Goal: Find specific page/section: Find specific page/section

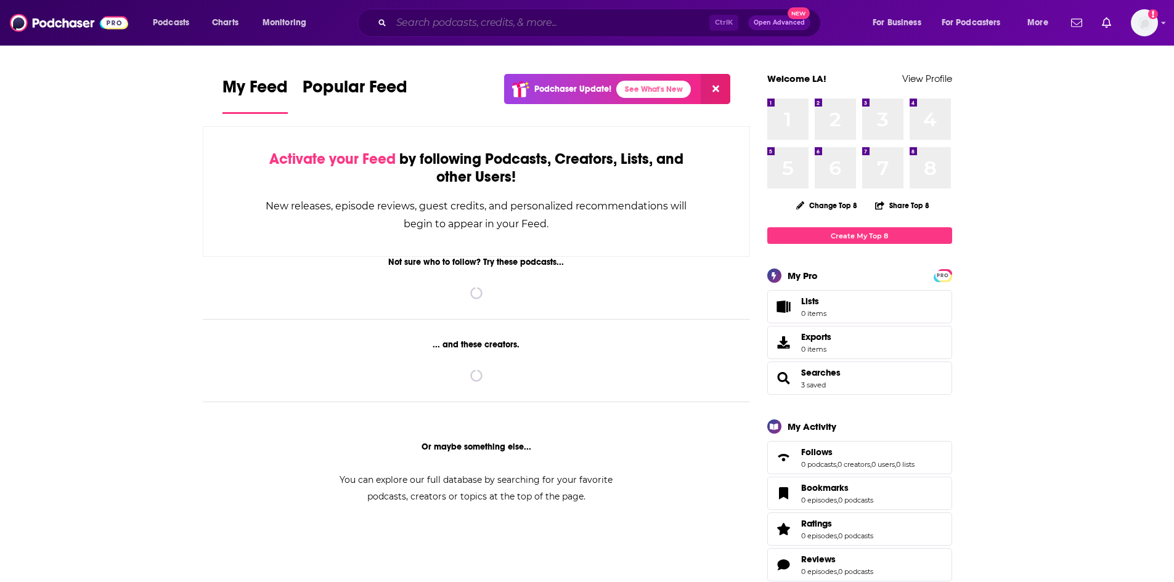
click at [446, 27] on input "Search podcasts, credits, & more..." at bounding box center [550, 23] width 318 height 20
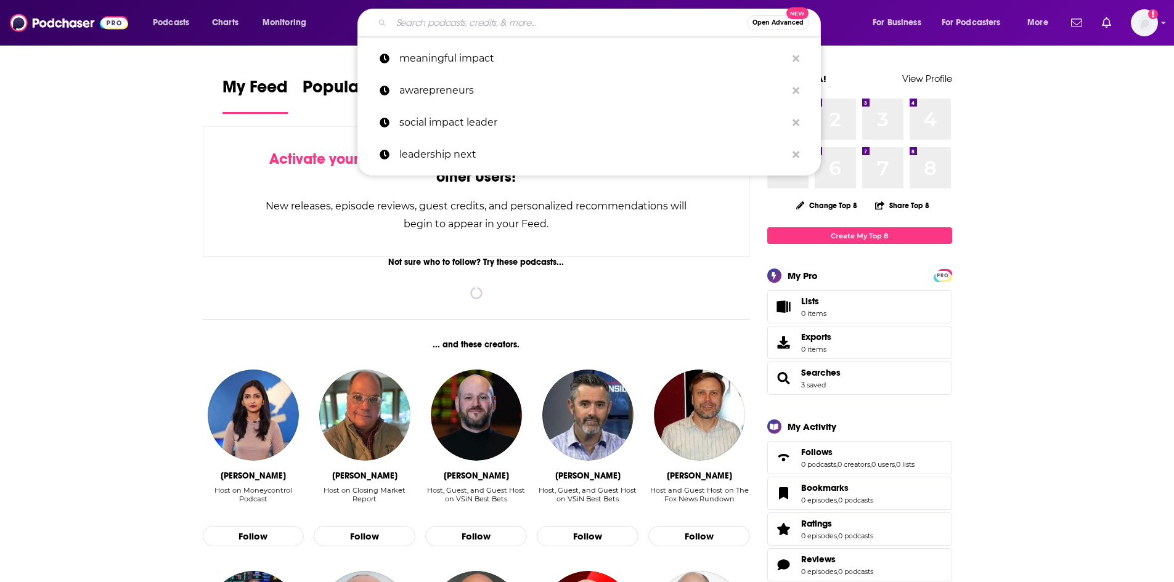
paste input "Superwomen with [PERSON_NAME]"
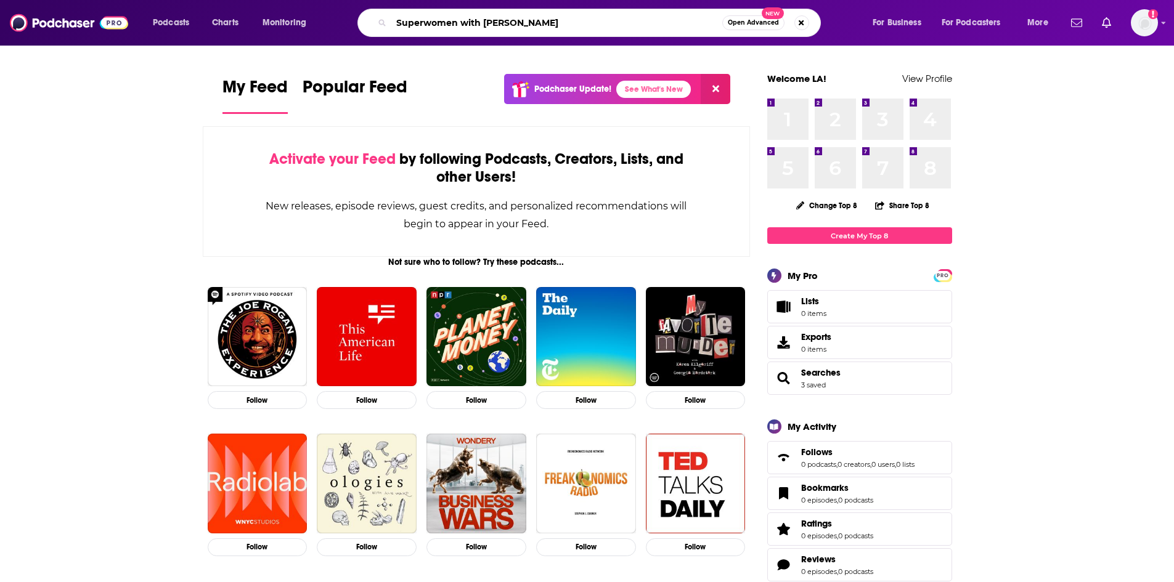
type input "Superwomen with [PERSON_NAME]"
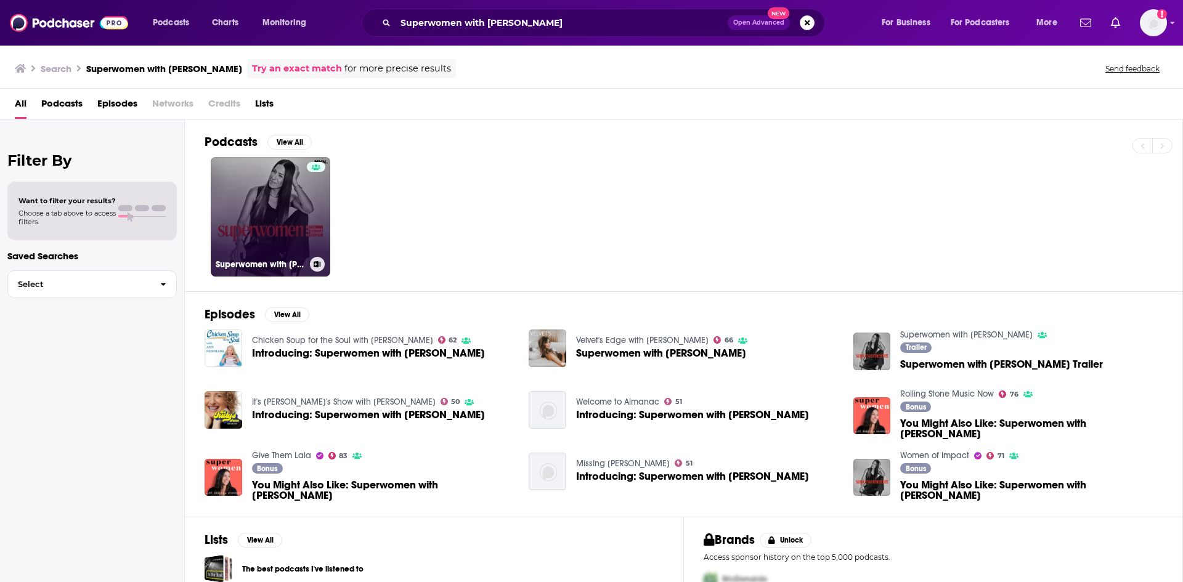
click at [298, 189] on link "Superwomen with [PERSON_NAME]" at bounding box center [271, 217] width 120 height 120
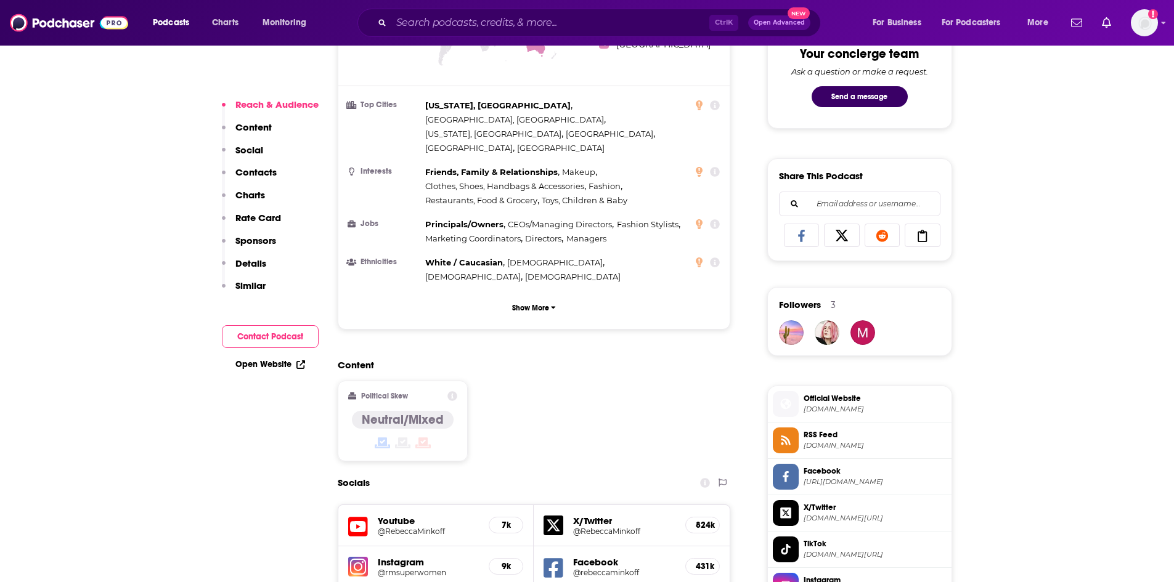
scroll to position [863, 0]
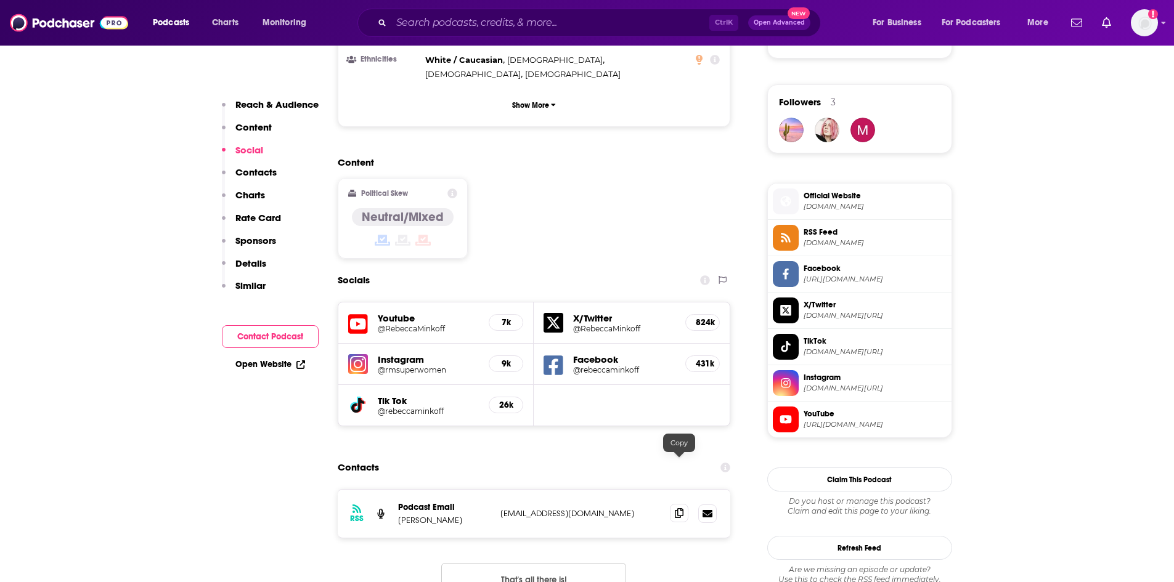
click at [680, 504] on span at bounding box center [679, 513] width 18 height 18
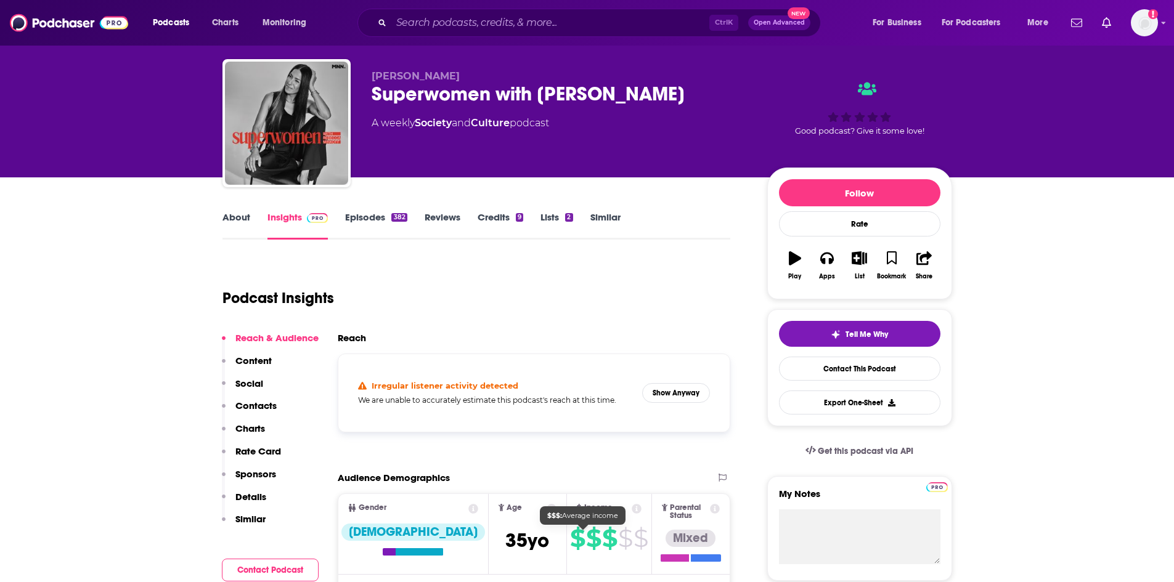
scroll to position [0, 0]
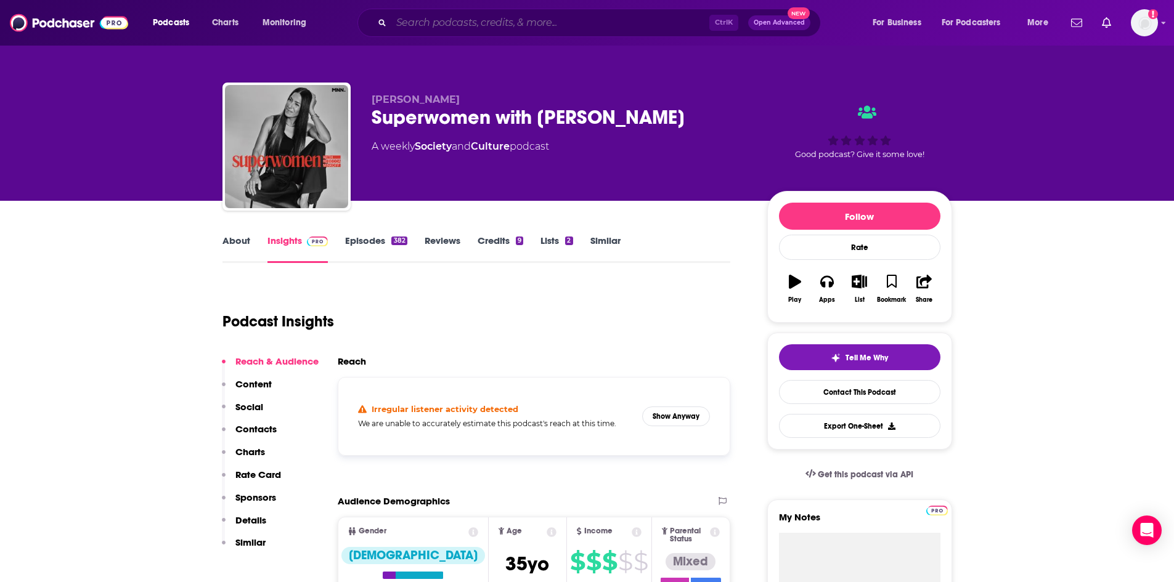
click at [554, 18] on input "Search podcasts, credits, & more..." at bounding box center [550, 23] width 318 height 20
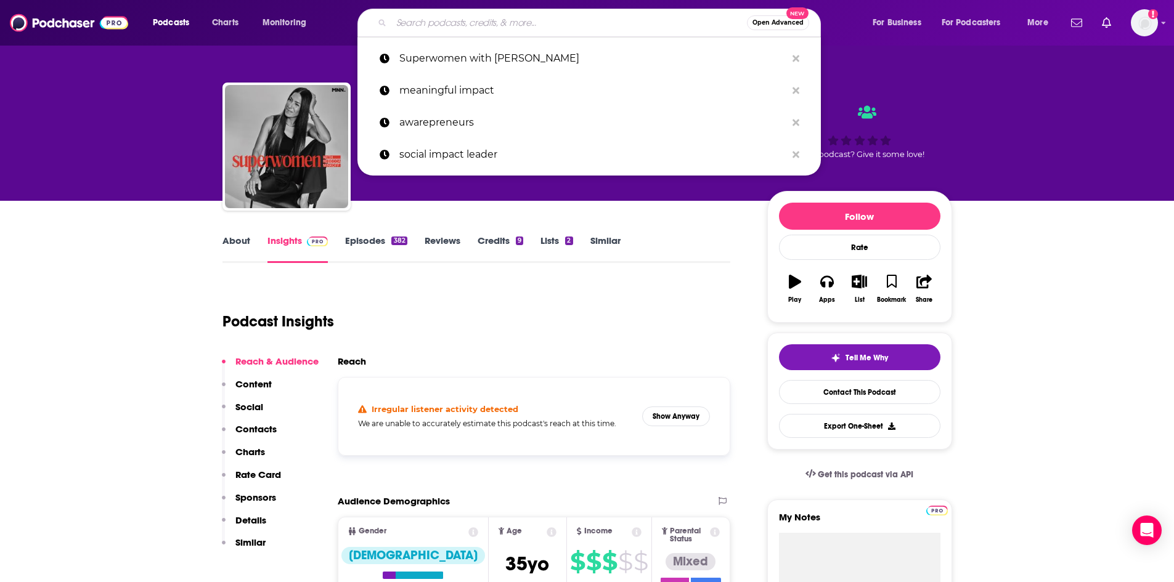
paste input "imperfect: The Heart-Centered Leadership Podcast!"
type input "imperfect: The Heart-Centered Leadership Podcast!"
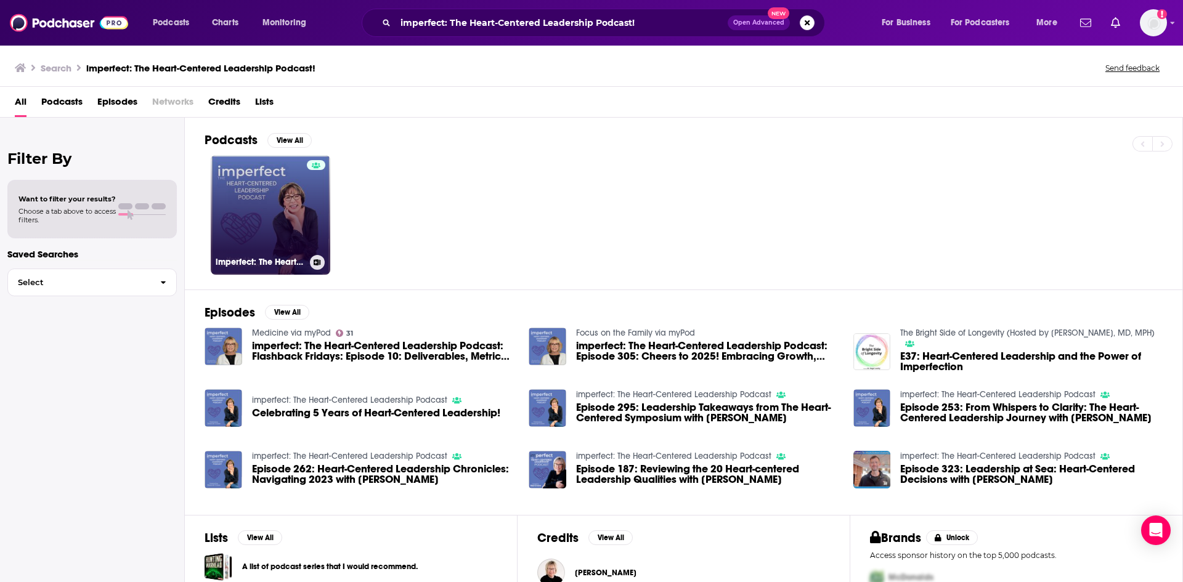
click at [303, 220] on link "imperfect: The Heart-Centered Leadership Podcast" at bounding box center [271, 215] width 120 height 120
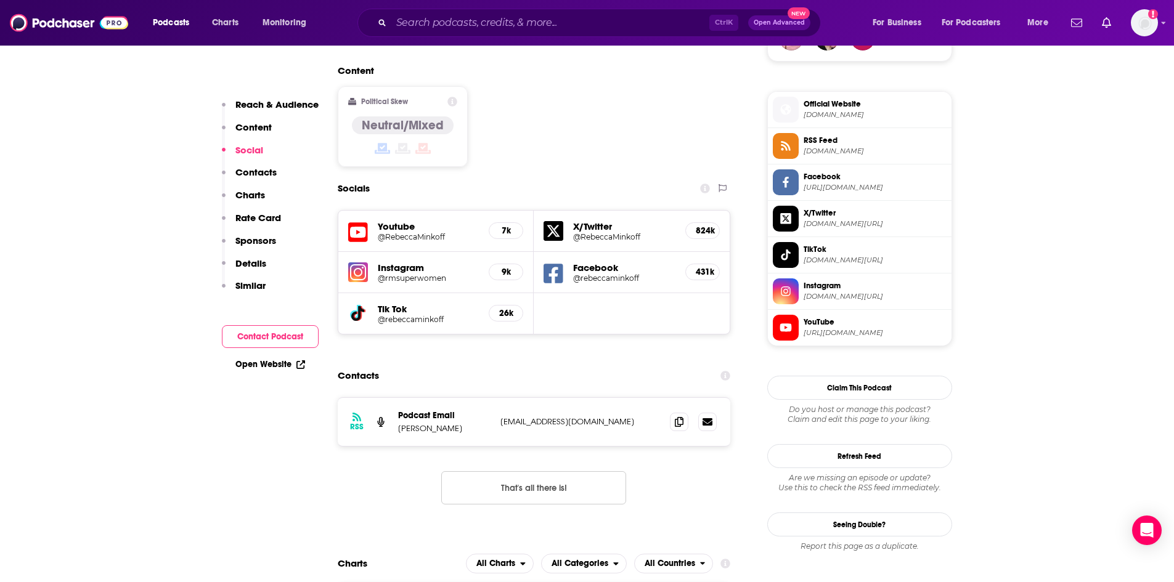
scroll to position [986, 0]
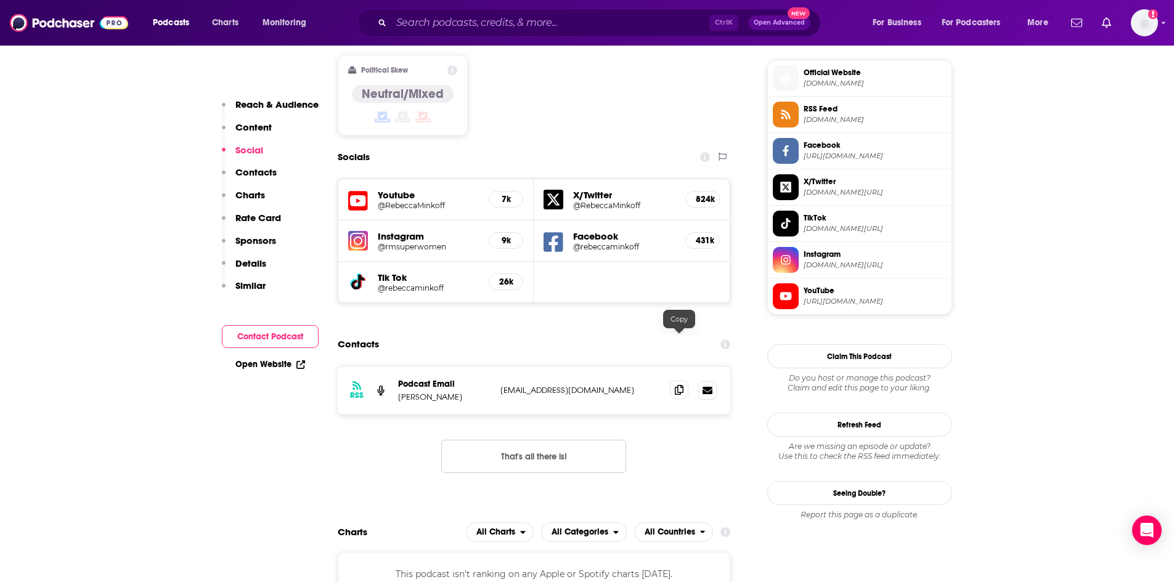
click at [672, 381] on span at bounding box center [679, 390] width 18 height 18
click at [674, 381] on span at bounding box center [679, 390] width 18 height 18
